Goal: Information Seeking & Learning: Find specific fact

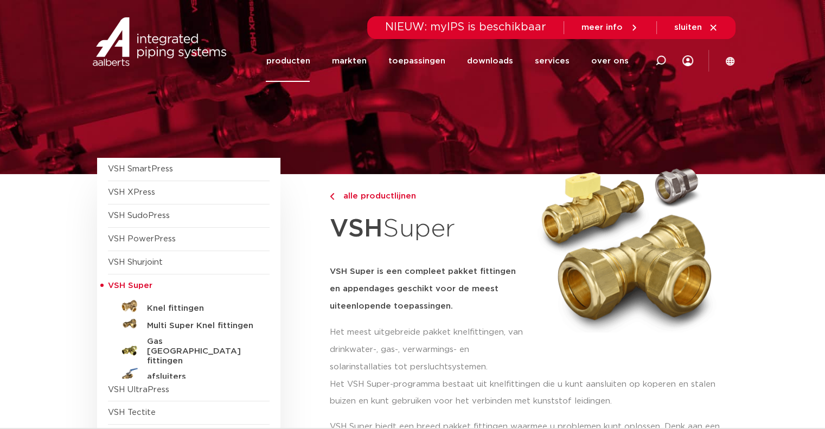
click at [297, 59] on link "producten" at bounding box center [288, 61] width 44 height 42
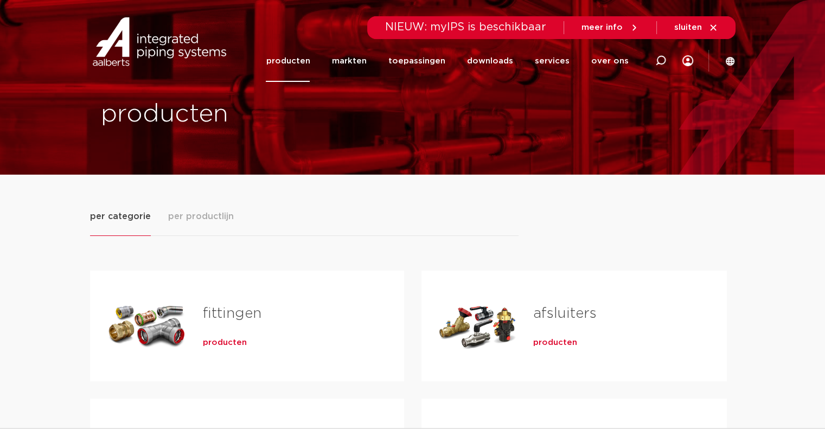
click at [244, 317] on link "fittingen" at bounding box center [232, 314] width 59 height 14
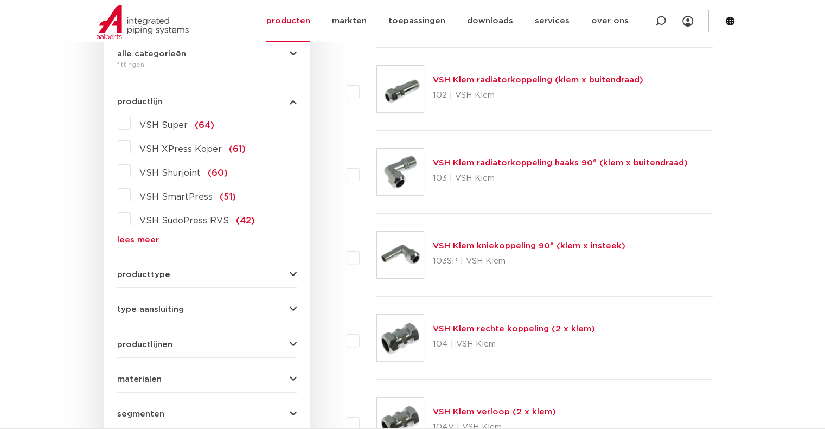
scroll to position [271, 0]
click at [130, 312] on span "type aansluiting" at bounding box center [150, 308] width 67 height 8
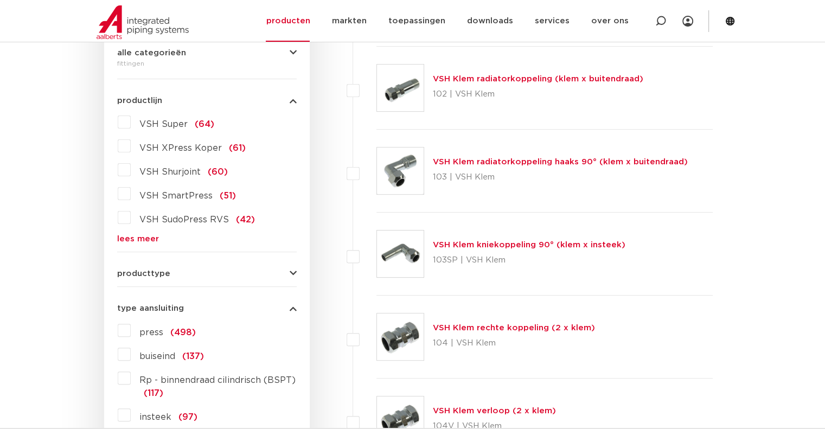
click at [128, 300] on div "type aansluiting press (498) buiseind (137) Rp - binnendraad cilindrisch (BSPT)…" at bounding box center [207, 386] width 180 height 181
click at [128, 308] on span "type aansluiting" at bounding box center [150, 308] width 67 height 8
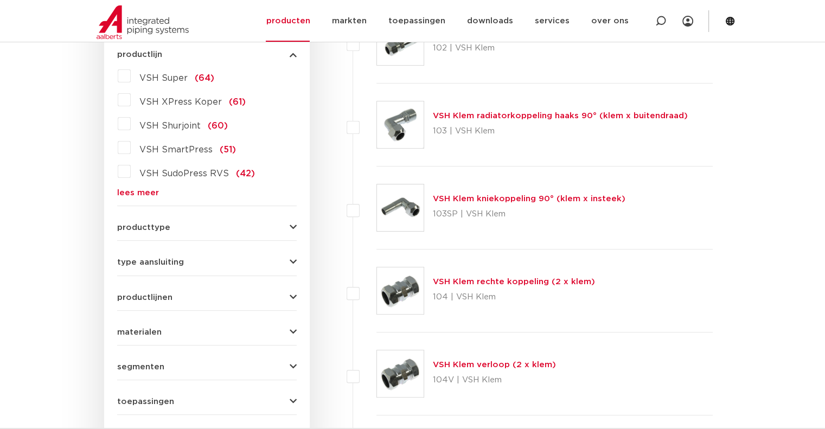
scroll to position [380, 0]
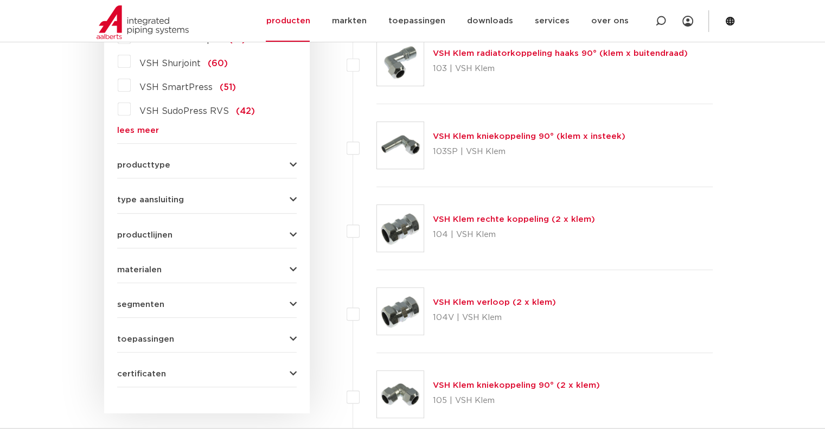
click at [148, 339] on span "toepassingen" at bounding box center [145, 339] width 57 height 8
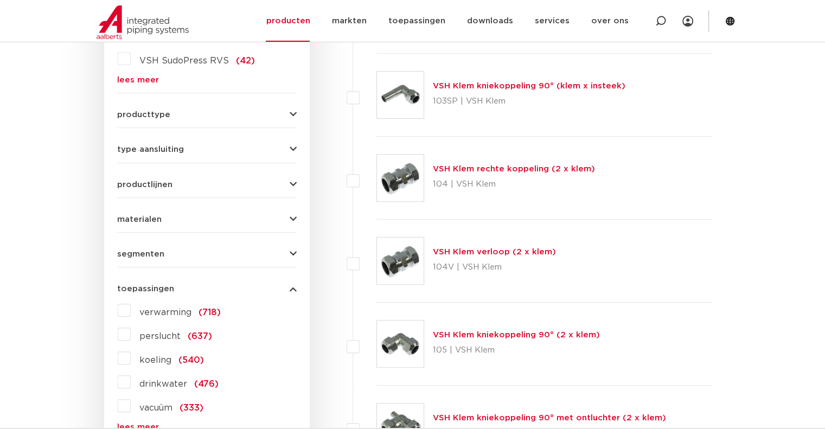
scroll to position [488, 0]
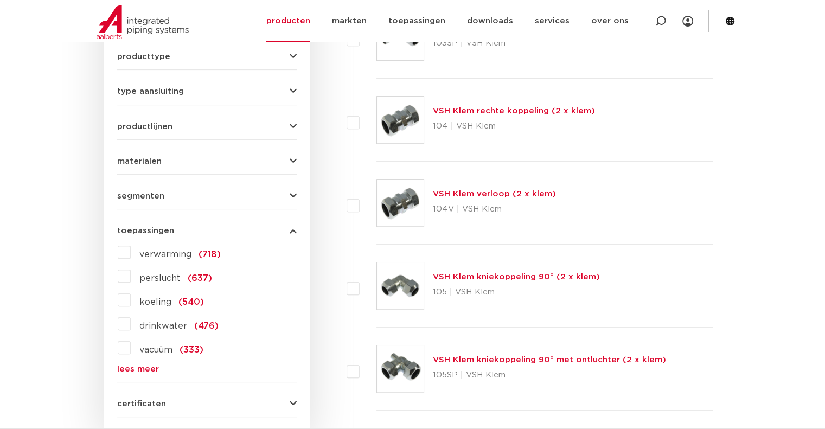
click at [141, 365] on link "lees meer" at bounding box center [207, 369] width 180 height 8
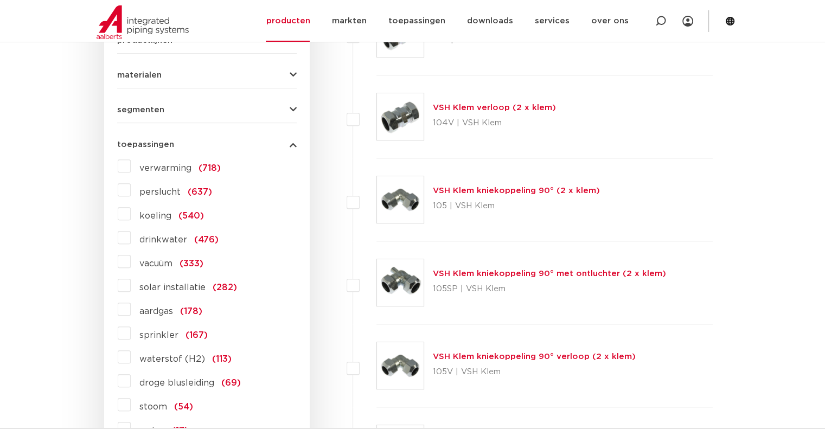
scroll to position [597, 0]
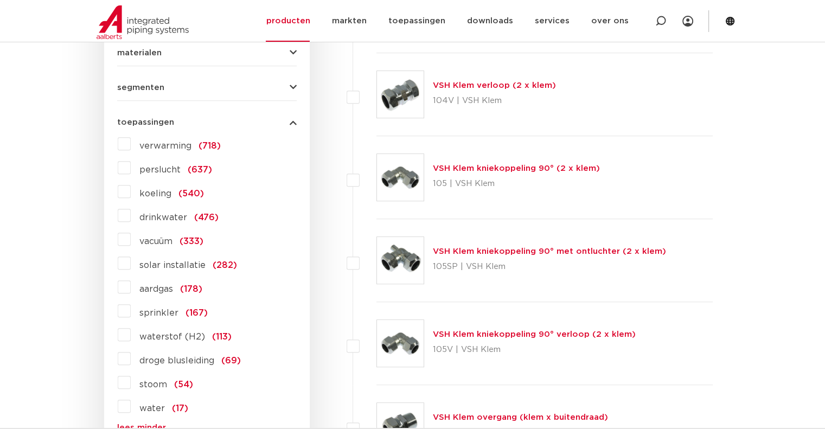
click at [131, 286] on label "aardgas (178)" at bounding box center [167, 286] width 72 height 17
click at [0, 0] on input "aardgas (178)" at bounding box center [0, 0] width 0 height 0
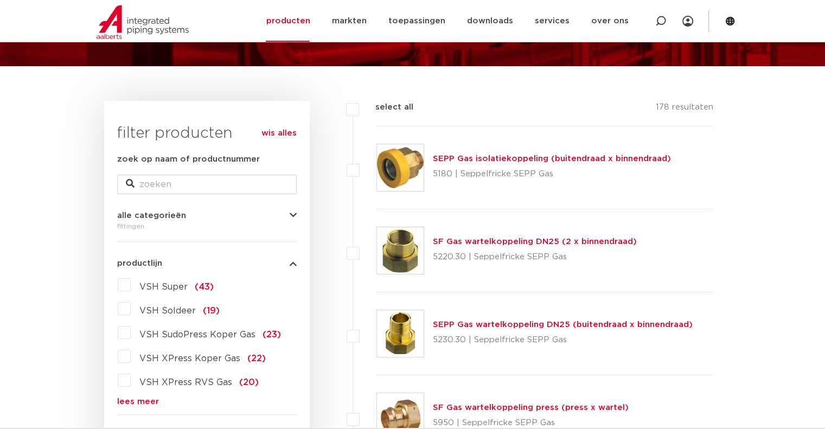
scroll to position [163, 0]
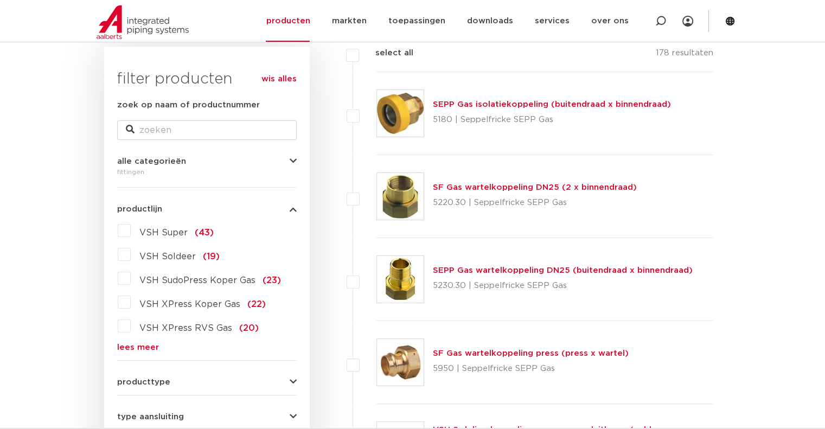
click at [144, 345] on link "lees meer" at bounding box center [207, 348] width 180 height 8
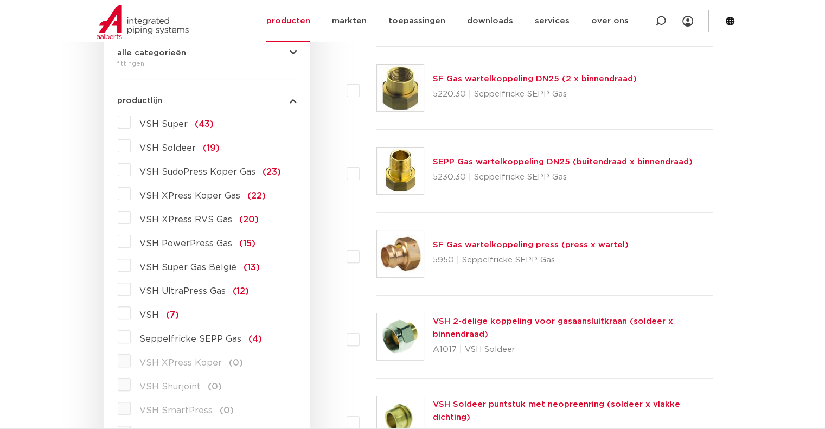
scroll to position [326, 0]
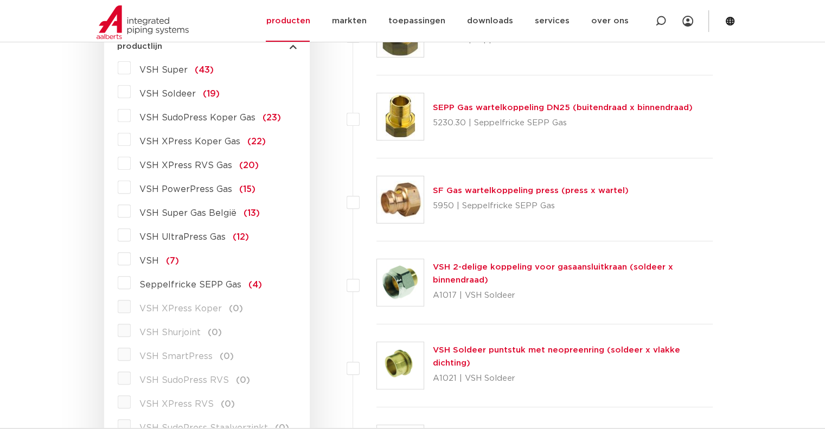
click at [169, 66] on span "VSH Super" at bounding box center [163, 70] width 48 height 9
click at [0, 0] on input "VSH Super (43)" at bounding box center [0, 0] width 0 height 0
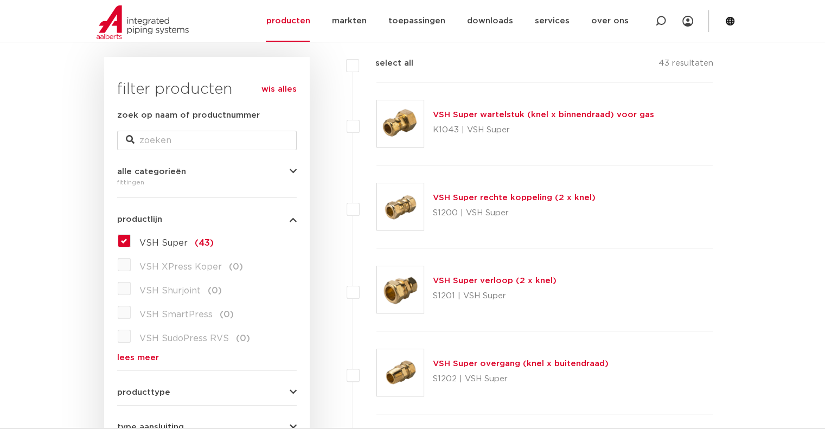
scroll to position [54, 0]
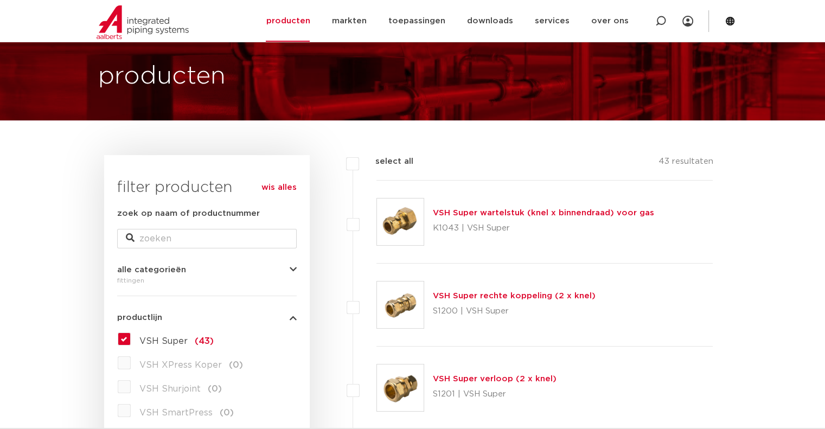
click at [523, 209] on link "VSH Super wartelstuk (knel x binnendraad) voor gas" at bounding box center [543, 213] width 221 height 8
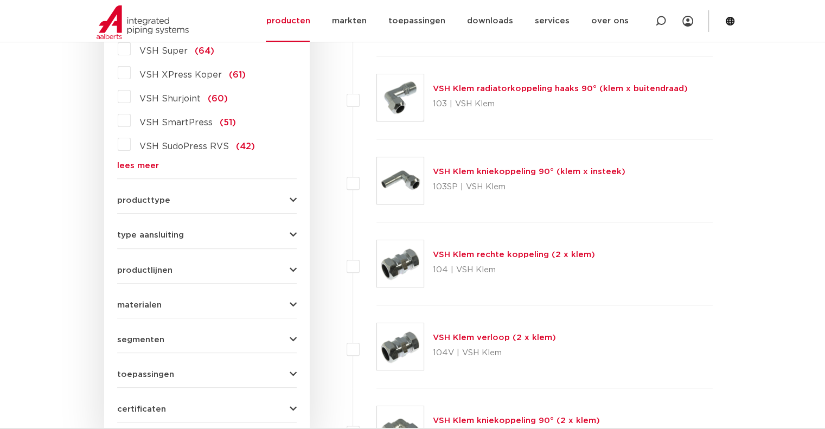
scroll to position [434, 0]
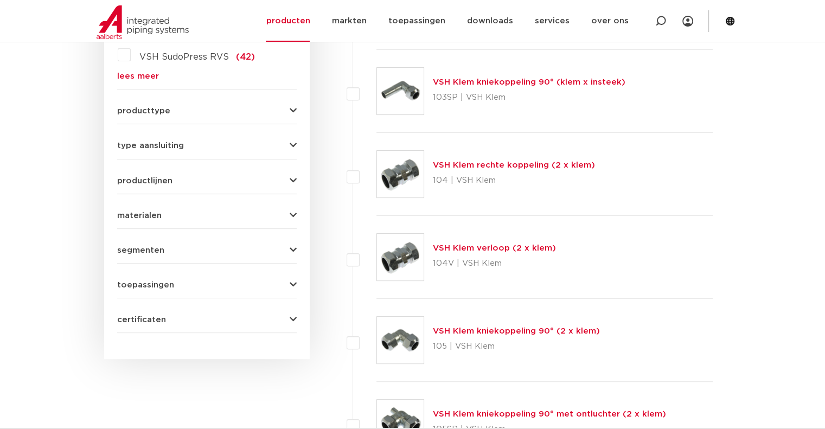
click at [151, 281] on span "toepassingen" at bounding box center [145, 285] width 57 height 8
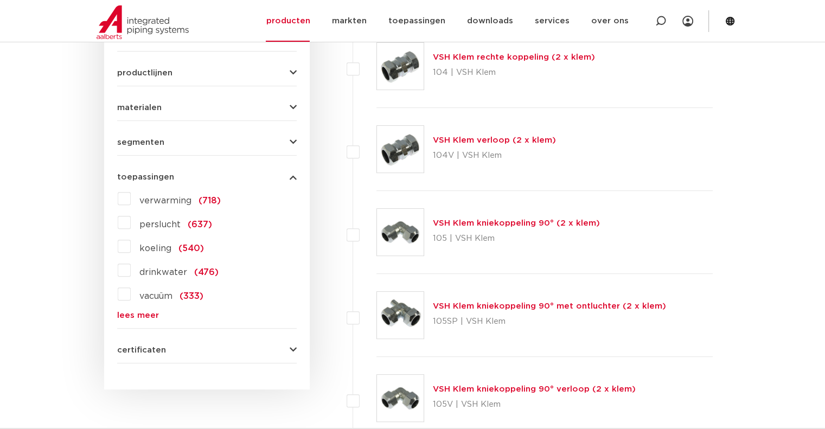
scroll to position [543, 0]
click at [142, 318] on link "lees meer" at bounding box center [207, 315] width 180 height 8
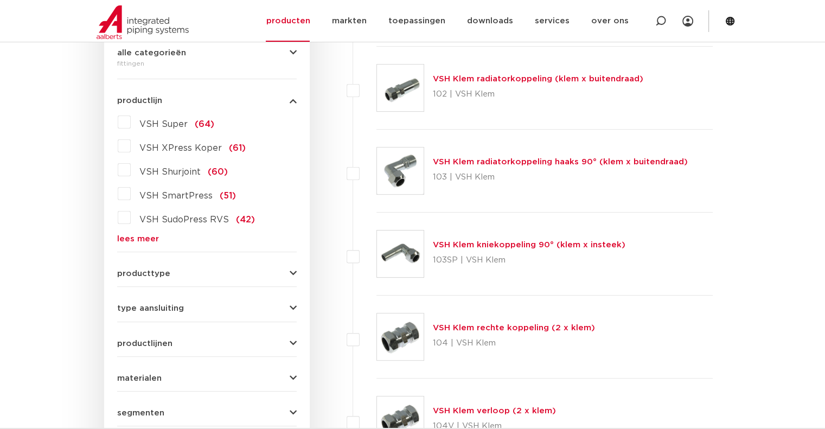
scroll to position [271, 0]
click at [144, 238] on link "lees meer" at bounding box center [207, 239] width 180 height 8
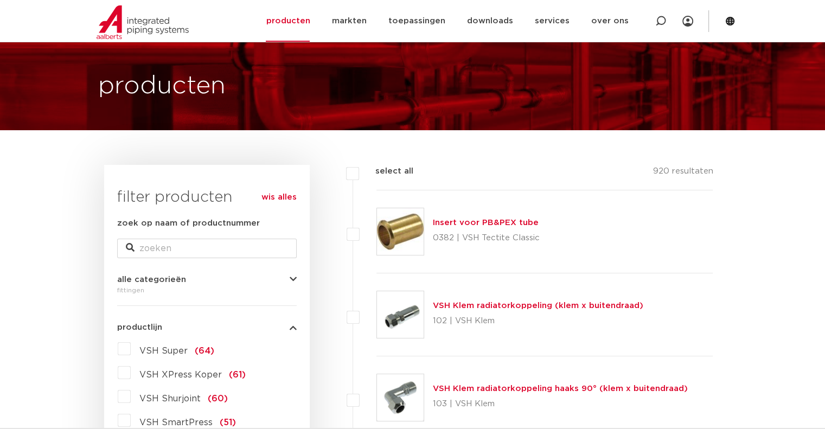
scroll to position [0, 0]
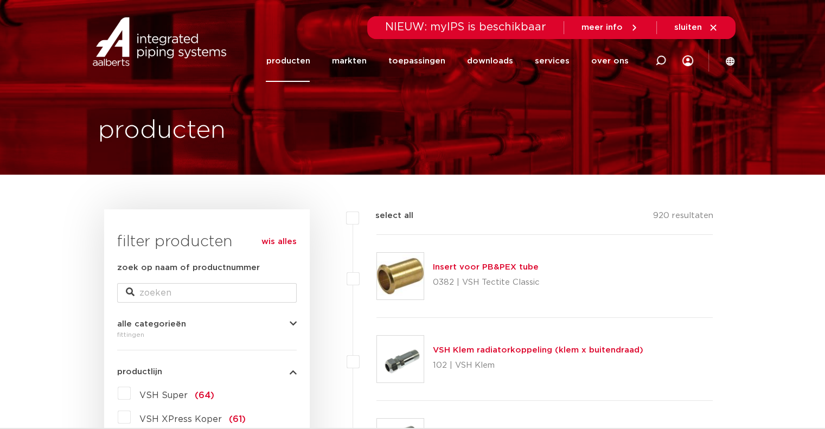
click at [280, 244] on link "wis alles" at bounding box center [279, 242] width 35 height 13
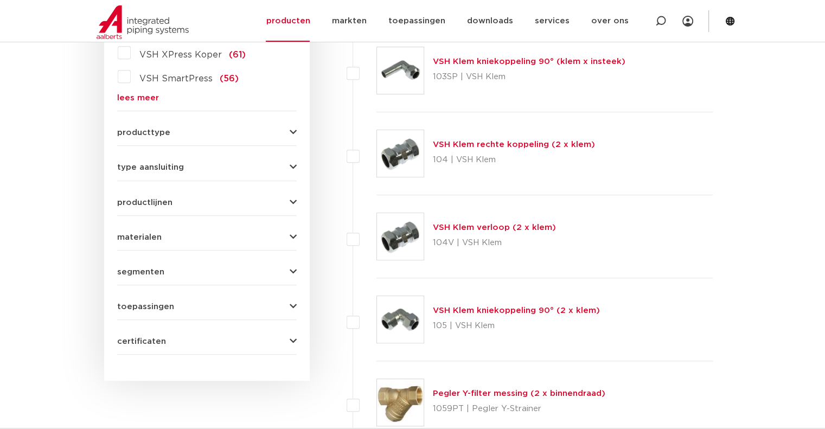
scroll to position [543, 0]
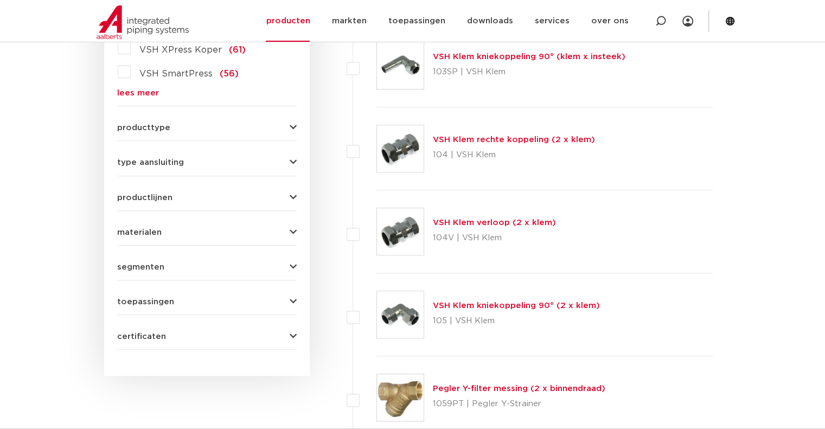
click at [143, 301] on span "toepassingen" at bounding box center [145, 302] width 57 height 8
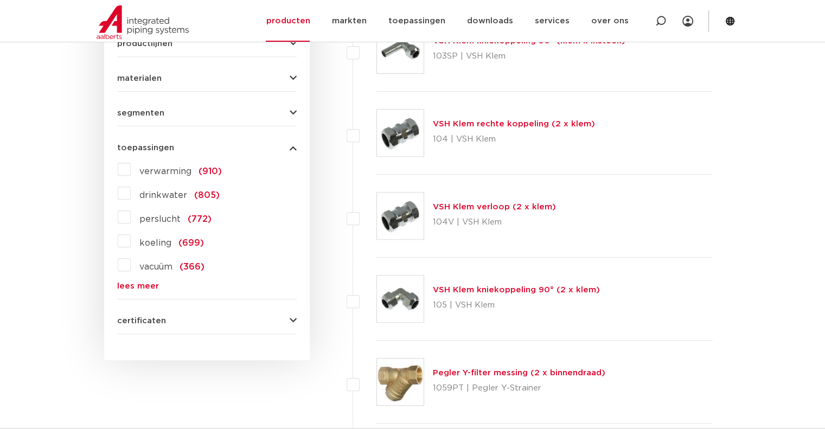
scroll to position [567, 0]
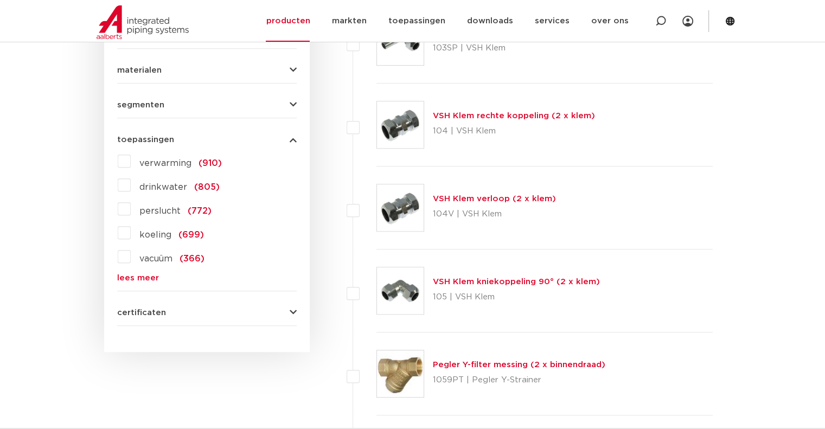
click at [137, 277] on link "lees meer" at bounding box center [207, 278] width 180 height 8
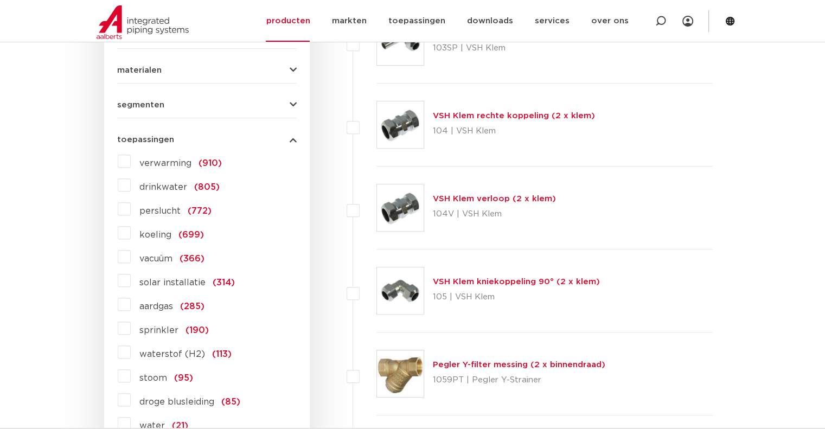
click at [145, 306] on span "aardgas" at bounding box center [156, 306] width 34 height 9
click at [0, 0] on input "aardgas (285)" at bounding box center [0, 0] width 0 height 0
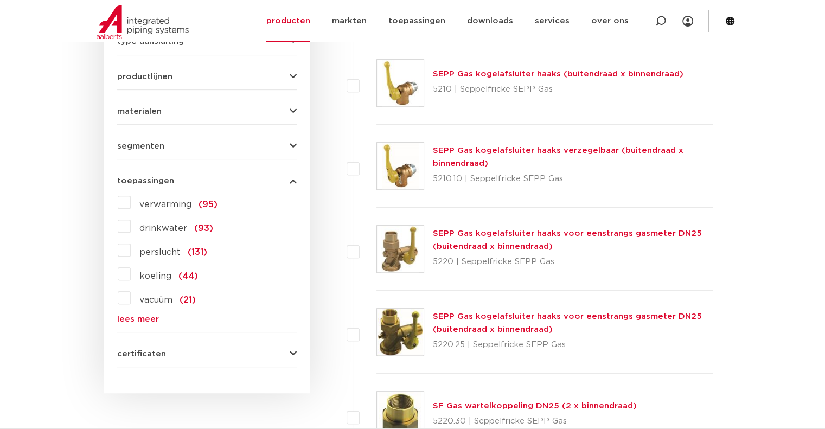
scroll to position [567, 0]
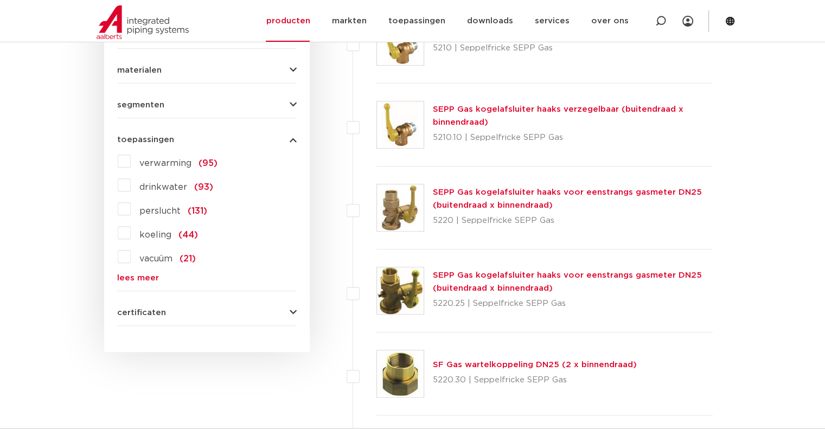
click at [141, 277] on link "lees meer" at bounding box center [207, 278] width 180 height 8
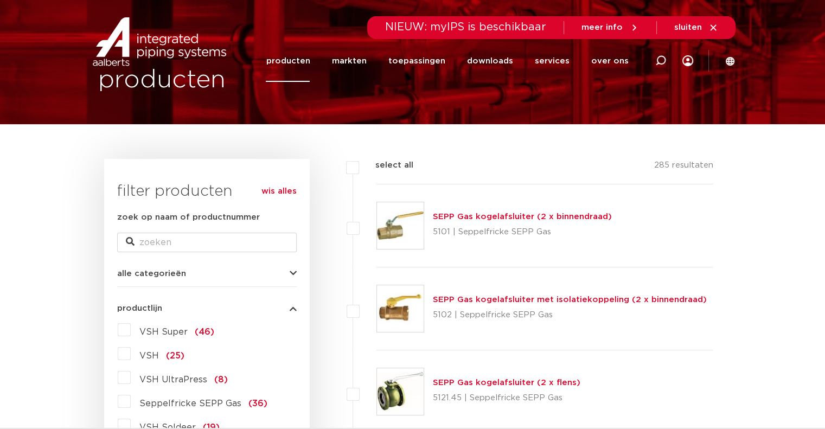
scroll to position [24, 0]
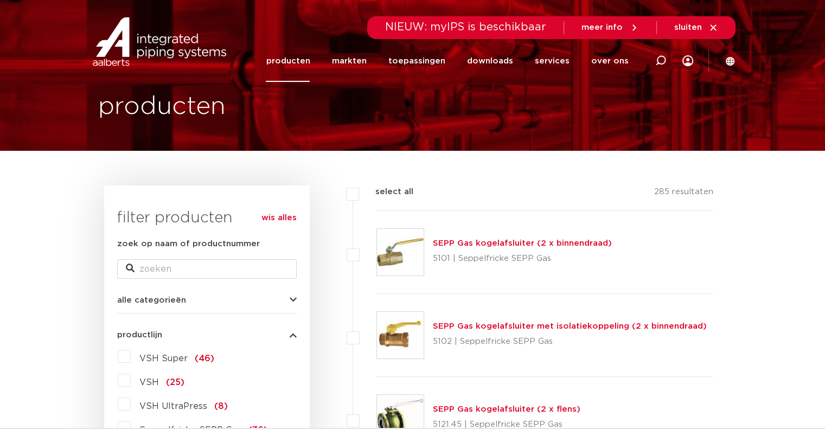
click at [169, 358] on span "VSH Super" at bounding box center [163, 358] width 48 height 9
click at [0, 0] on input "VSH Super (46)" at bounding box center [0, 0] width 0 height 0
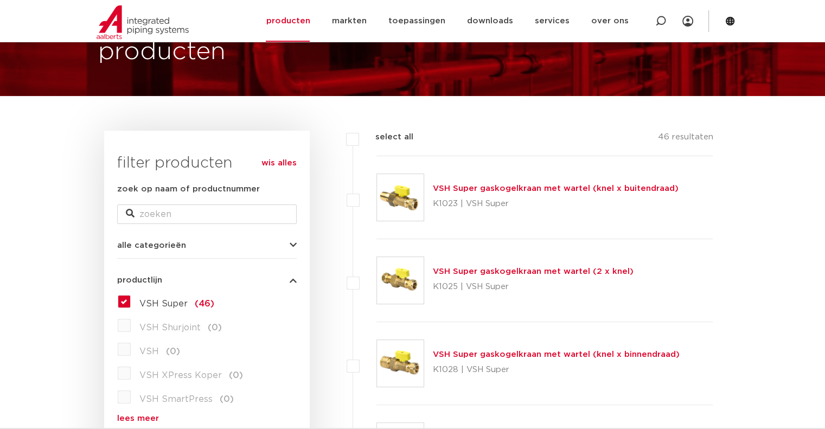
scroll to position [78, 0]
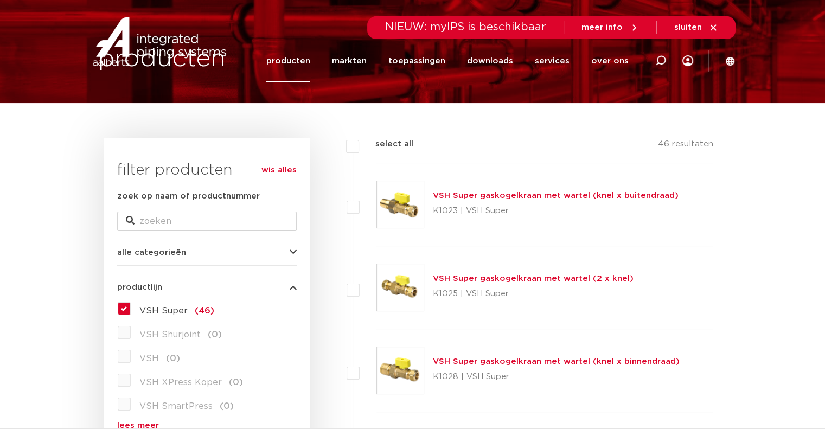
scroll to position [163, 0]
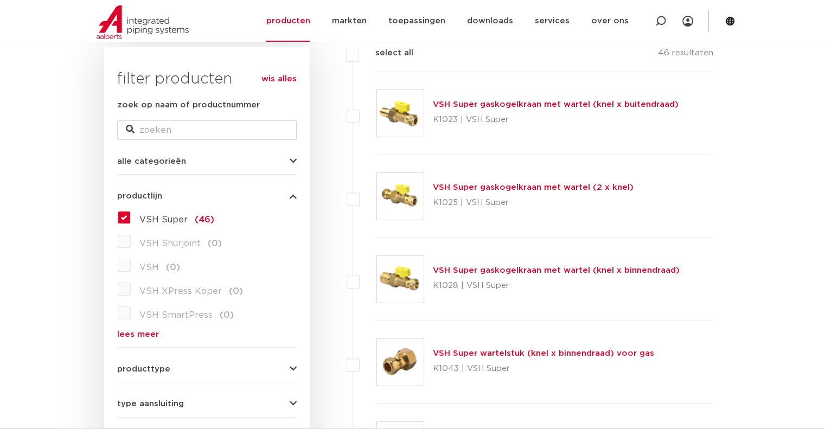
click at [131, 215] on label "VSH Super (46)" at bounding box center [173, 217] width 84 height 17
click at [0, 0] on input "VSH Super (46)" at bounding box center [0, 0] width 0 height 0
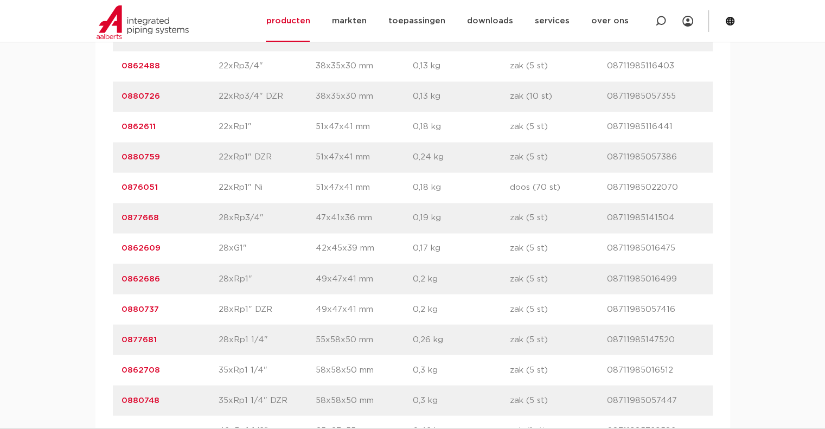
scroll to position [1954, 0]
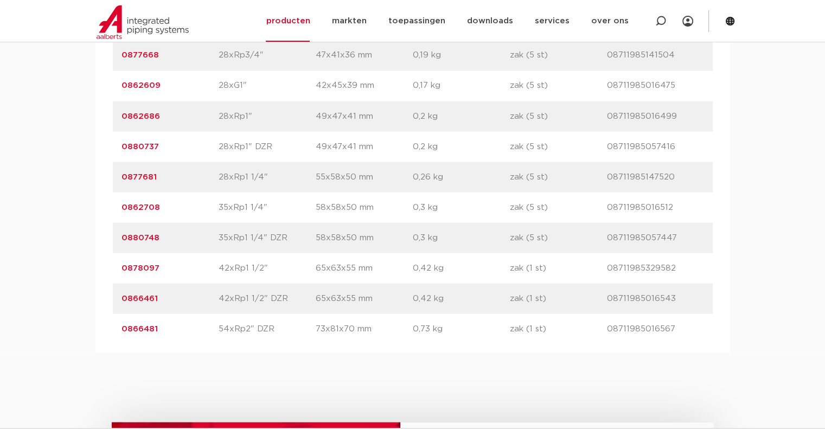
drag, startPoint x: 163, startPoint y: 175, endPoint x: 120, endPoint y: 176, distance: 43.4
click at [120, 176] on div "artikelnummer 0877681 afmeting 28xRp1 1/4" [GEOGRAPHIC_DATA] 55x58x50 mm gewich…" at bounding box center [413, 177] width 600 height 30
copy link "0877681"
drag, startPoint x: 161, startPoint y: 204, endPoint x: 120, endPoint y: 204, distance: 40.2
click at [120, 204] on div "artikelnummer 0862708 afmeting 35xRp1 1/4" [GEOGRAPHIC_DATA] 58x58x50 mm gewich…" at bounding box center [413, 207] width 600 height 30
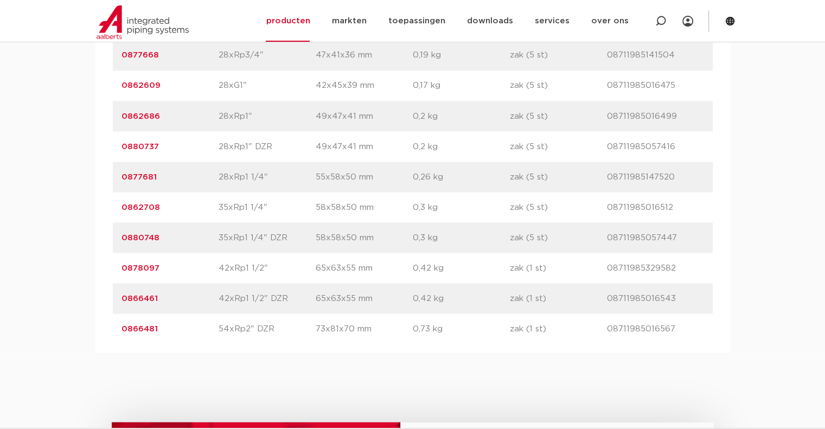
copy link "0862708"
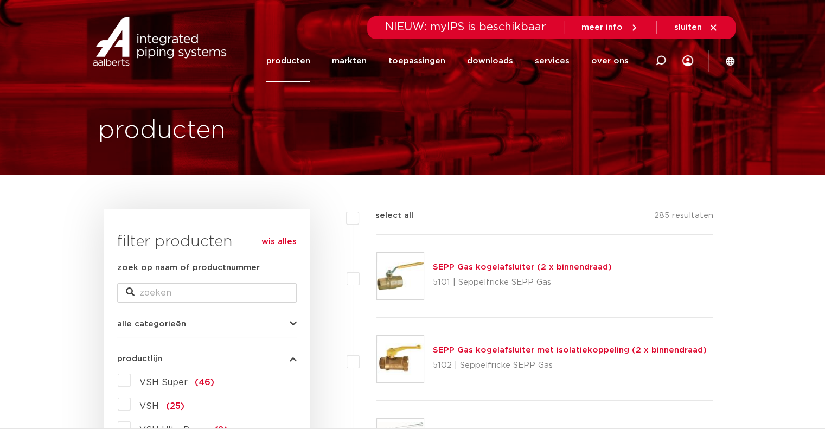
click at [292, 239] on link "wis alles" at bounding box center [279, 242] width 35 height 13
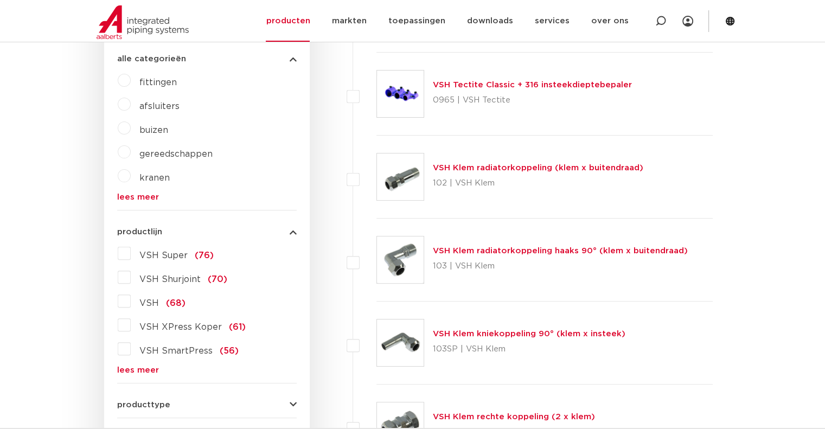
scroll to position [380, 0]
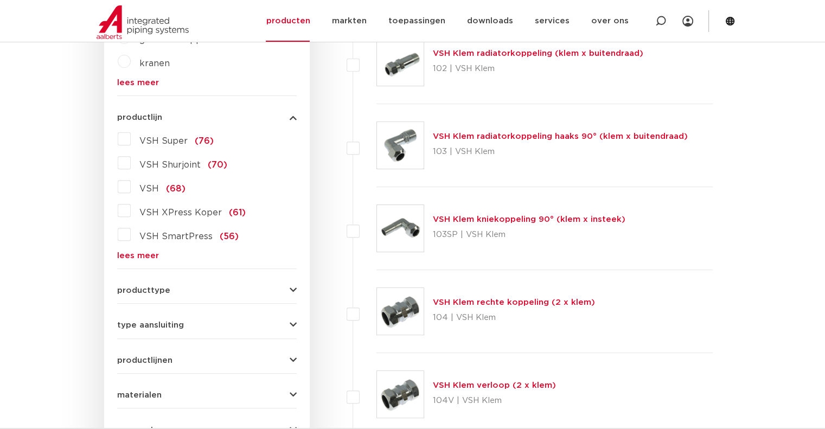
click at [143, 287] on span "producttype" at bounding box center [143, 291] width 53 height 8
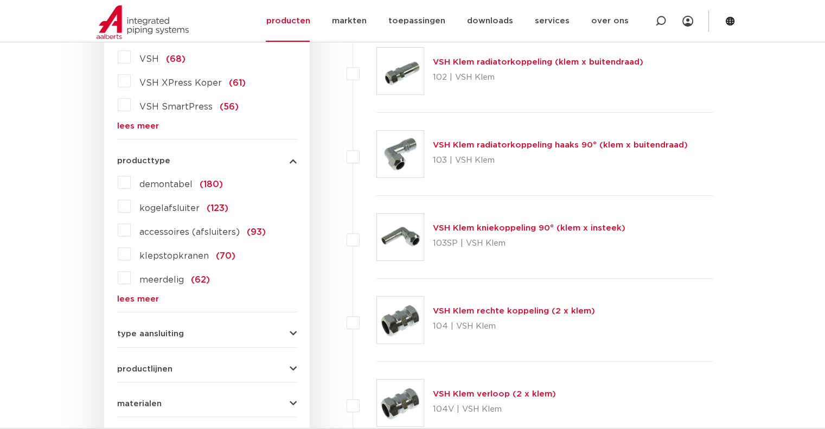
scroll to position [425, 0]
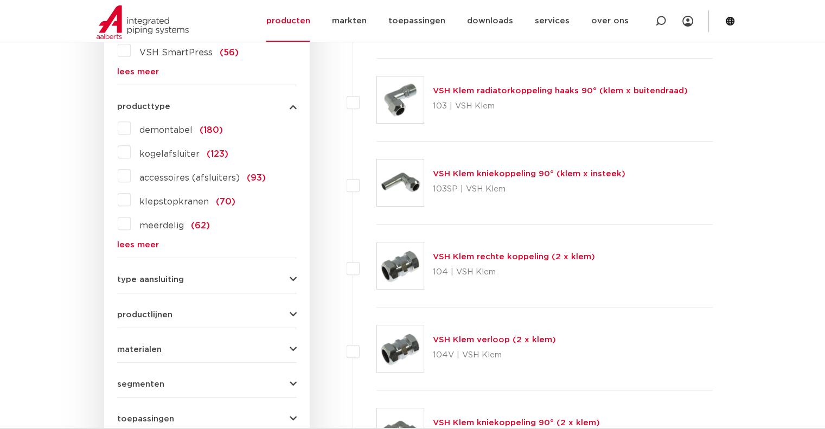
click at [139, 243] on link "lees meer" at bounding box center [207, 245] width 180 height 8
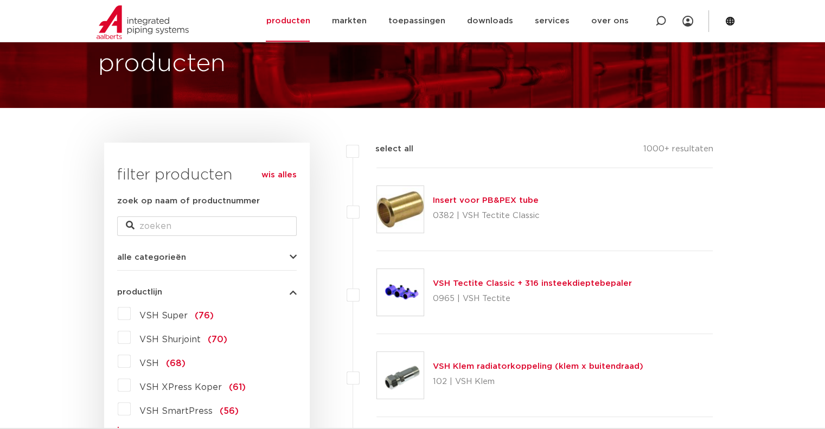
scroll to position [0, 0]
